Goal: Information Seeking & Learning: Understand process/instructions

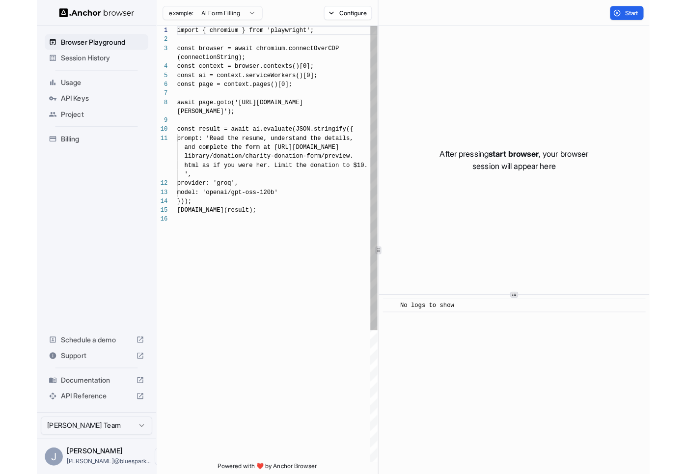
scroll to position [71, 0]
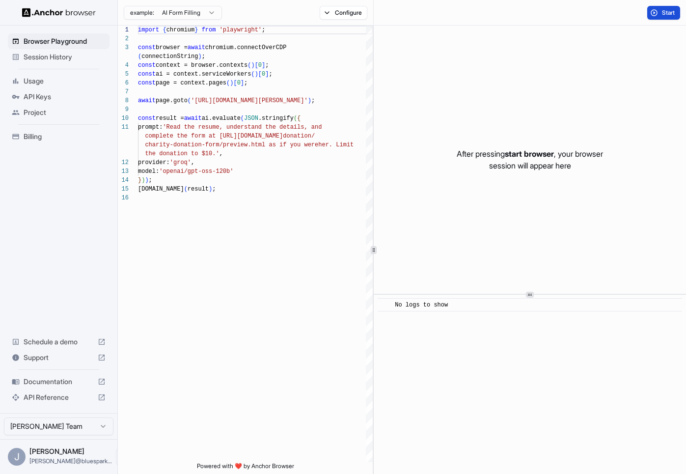
click at [602, 15] on span "Start" at bounding box center [669, 13] width 14 height 8
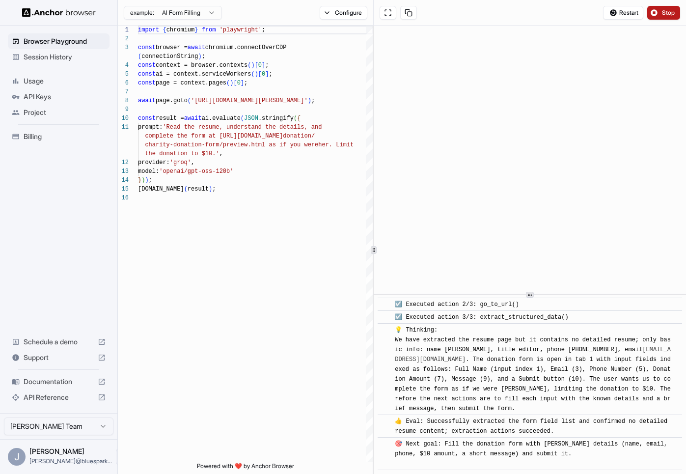
scroll to position [166, 0]
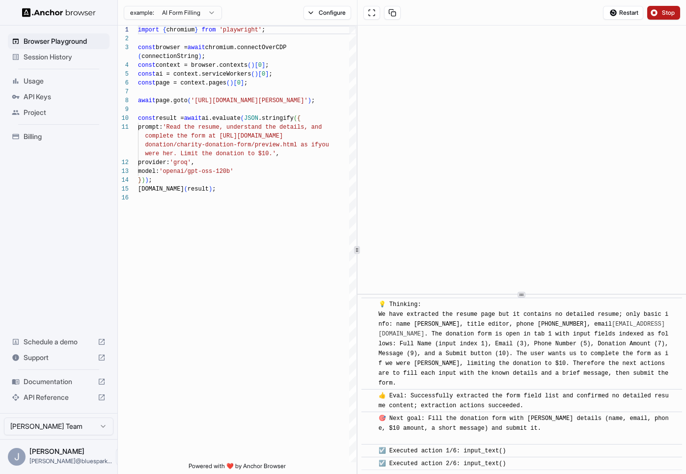
click at [356, 162] on div "1 2 3 4 5 6 7 8 9 10 11 12 13 14 15 16 import { chromium } from 'playwright' ; …" at bounding box center [402, 250] width 568 height 449
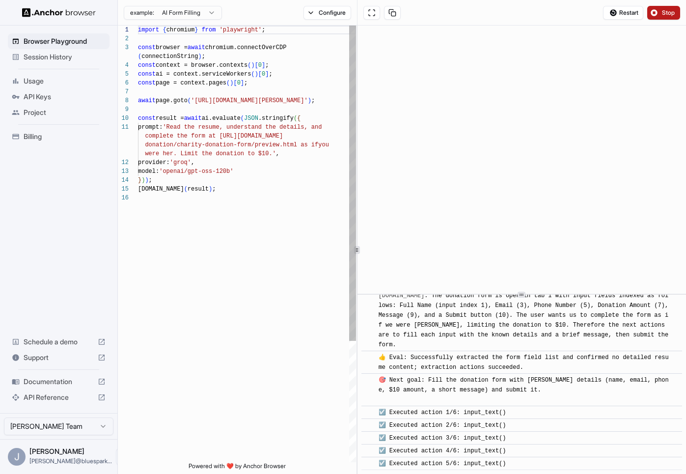
scroll to position [229, 0]
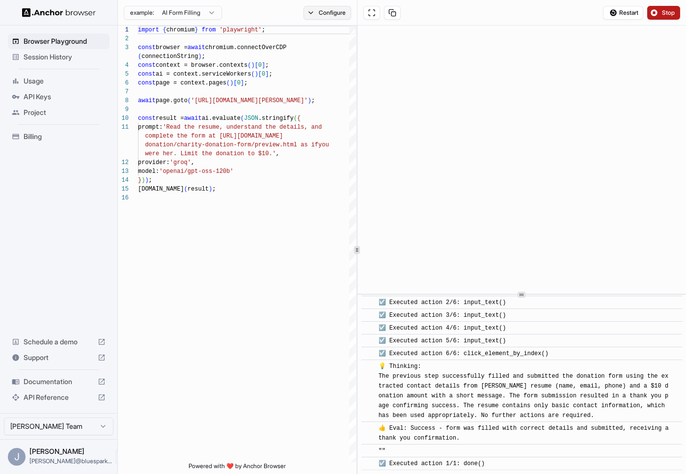
click at [324, 19] on button "Configure" at bounding box center [328, 13] width 48 height 14
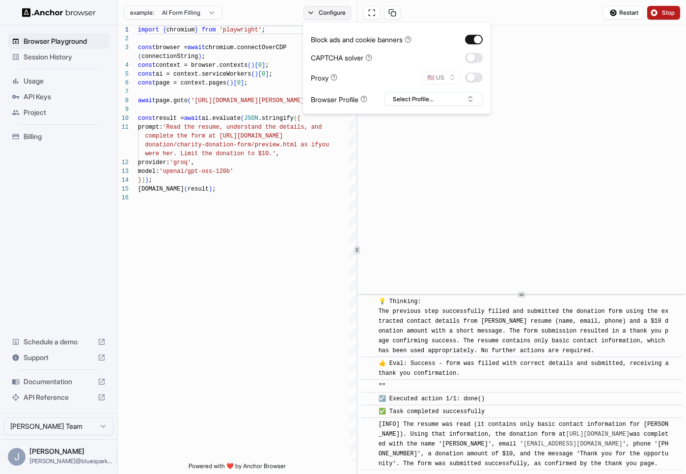
click at [325, 14] on button "Configure" at bounding box center [328, 13] width 48 height 14
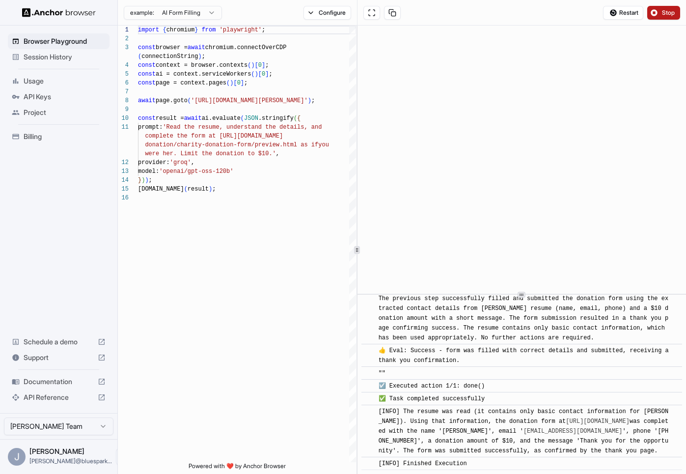
click at [602, 6] on button "Stop" at bounding box center [664, 13] width 33 height 14
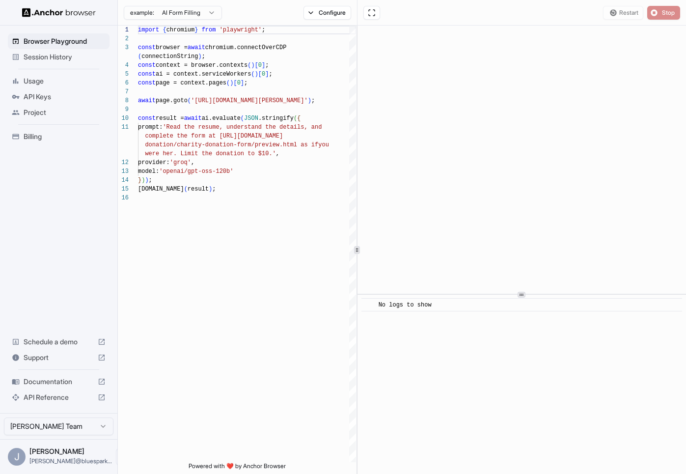
scroll to position [0, 0]
click at [81, 47] on div "Browser Playground" at bounding box center [59, 41] width 102 height 16
click at [210, 16] on html "Browser Playground Session History Usage API Keys Project Billing Schedule a de…" at bounding box center [343, 237] width 686 height 474
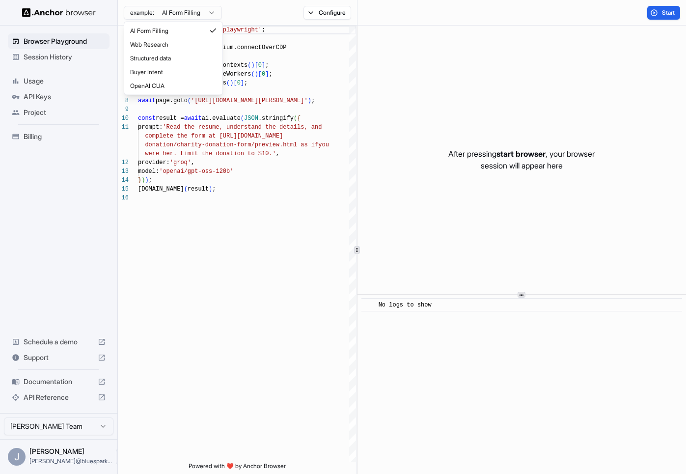
type textarea "**********"
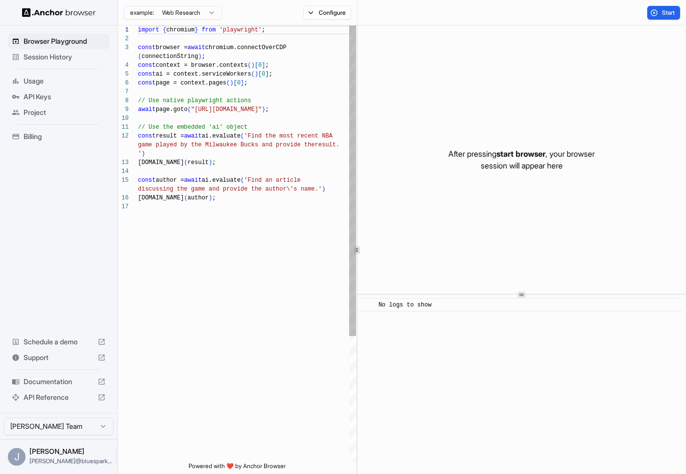
scroll to position [80, 0]
click at [51, 116] on span "Project" at bounding box center [65, 113] width 82 height 10
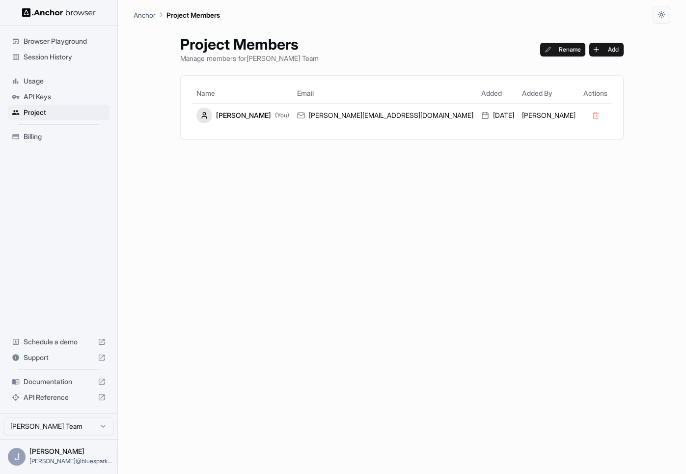
click at [61, 385] on span "Documentation" at bounding box center [59, 382] width 70 height 10
click at [60, 77] on span "Usage" at bounding box center [65, 81] width 82 height 10
